Goal: Obtain resource: Download file/media

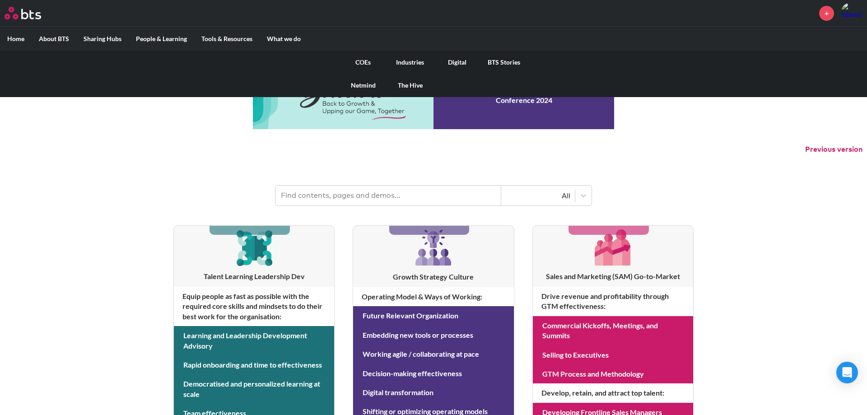
click at [413, 85] on link "The Hive" at bounding box center [410, 85] width 47 height 23
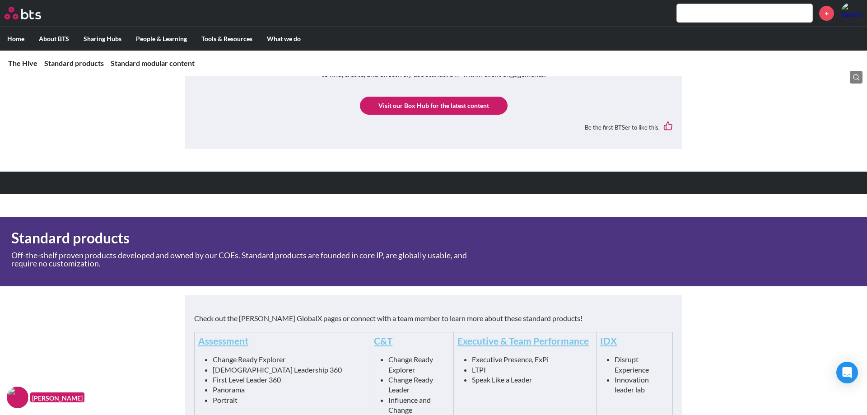
scroll to position [430, 0]
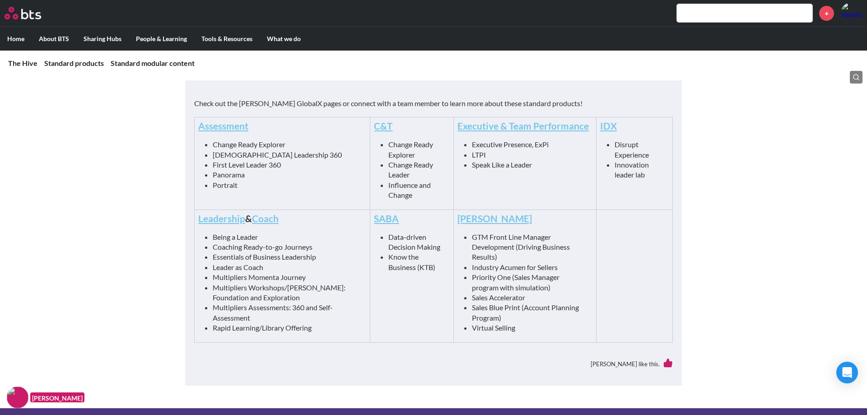
click at [227, 221] on link "Leadership" at bounding box center [221, 218] width 47 height 11
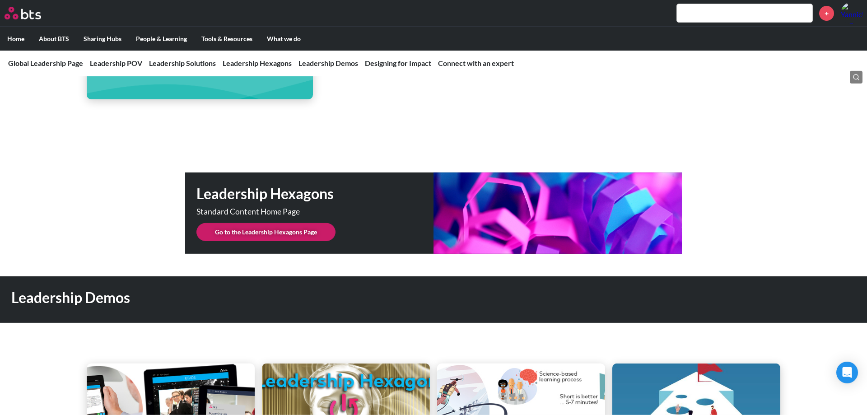
scroll to position [2258, 0]
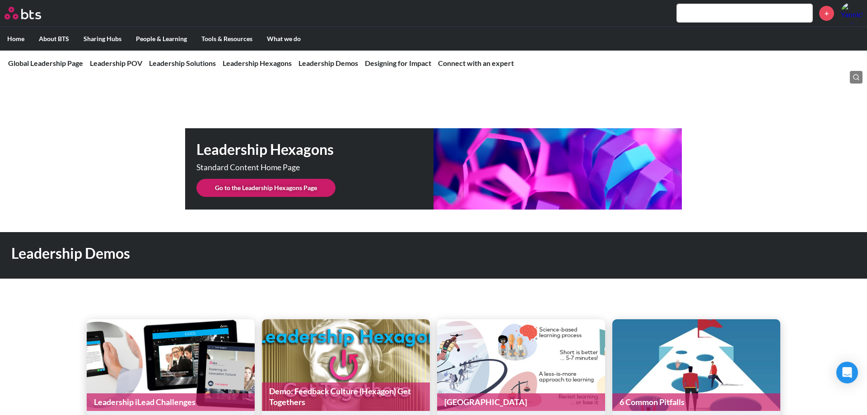
click at [262, 179] on link "Go to the Leadership Hexagons Page" at bounding box center [266, 188] width 139 height 18
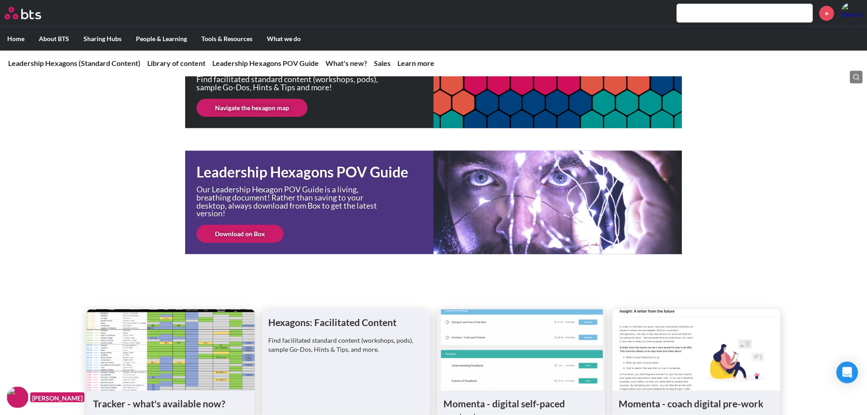
scroll to position [215, 0]
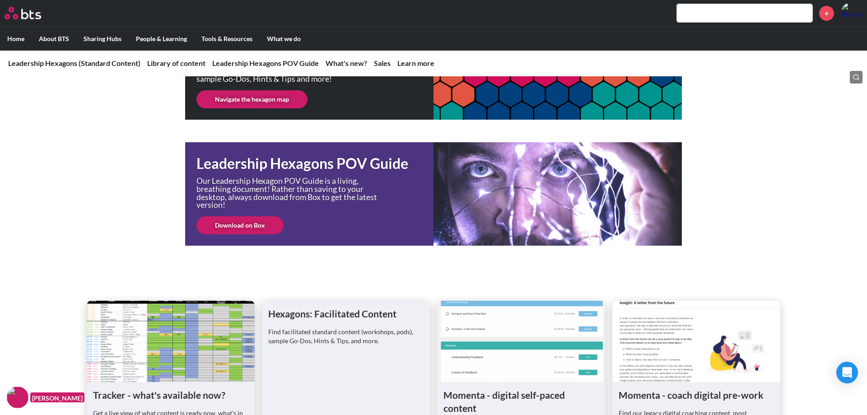
click at [225, 225] on link "Download on Box" at bounding box center [240, 225] width 87 height 18
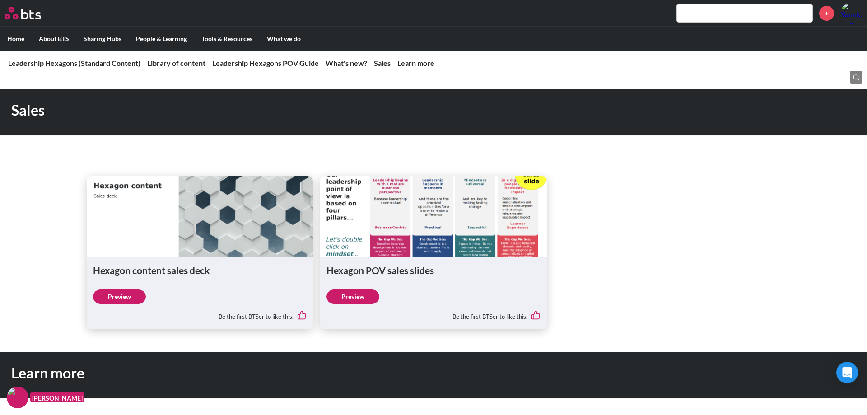
scroll to position [968, 0]
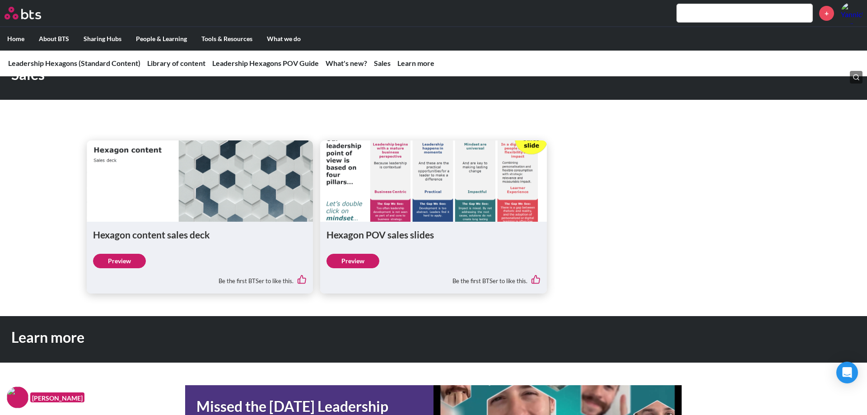
click at [134, 257] on link "Preview" at bounding box center [119, 261] width 53 height 14
